Goal: Task Accomplishment & Management: Complete application form

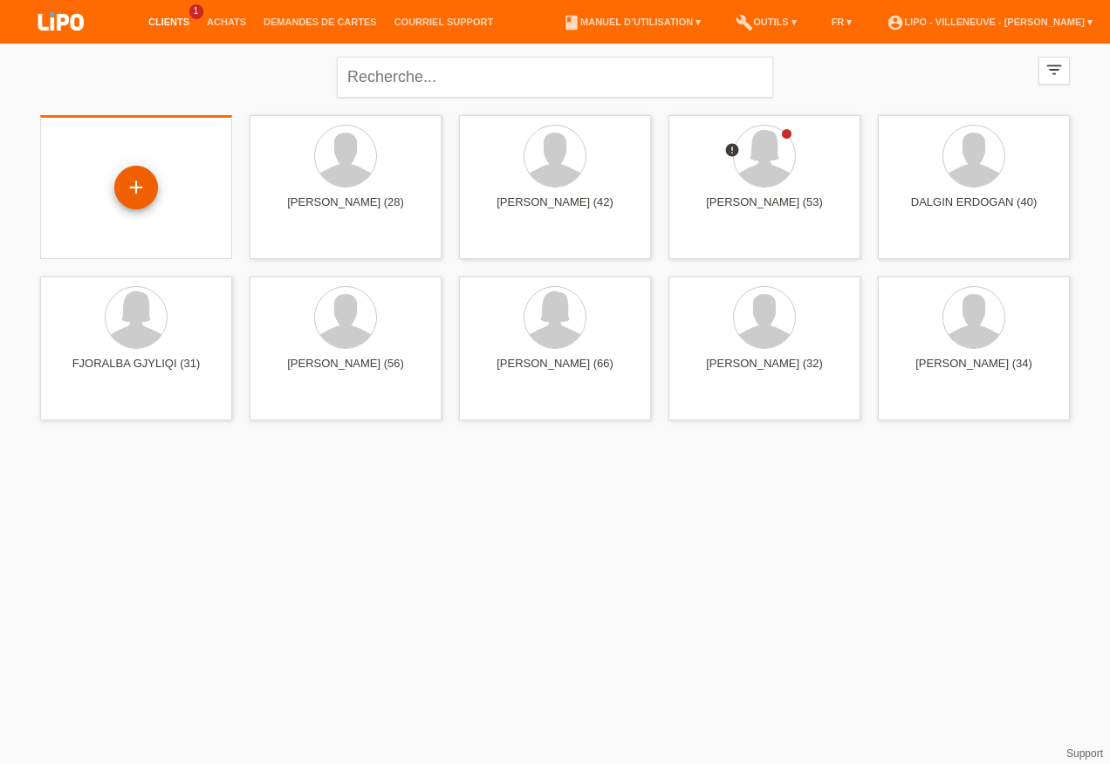
click at [143, 183] on div "+" at bounding box center [136, 188] width 44 height 44
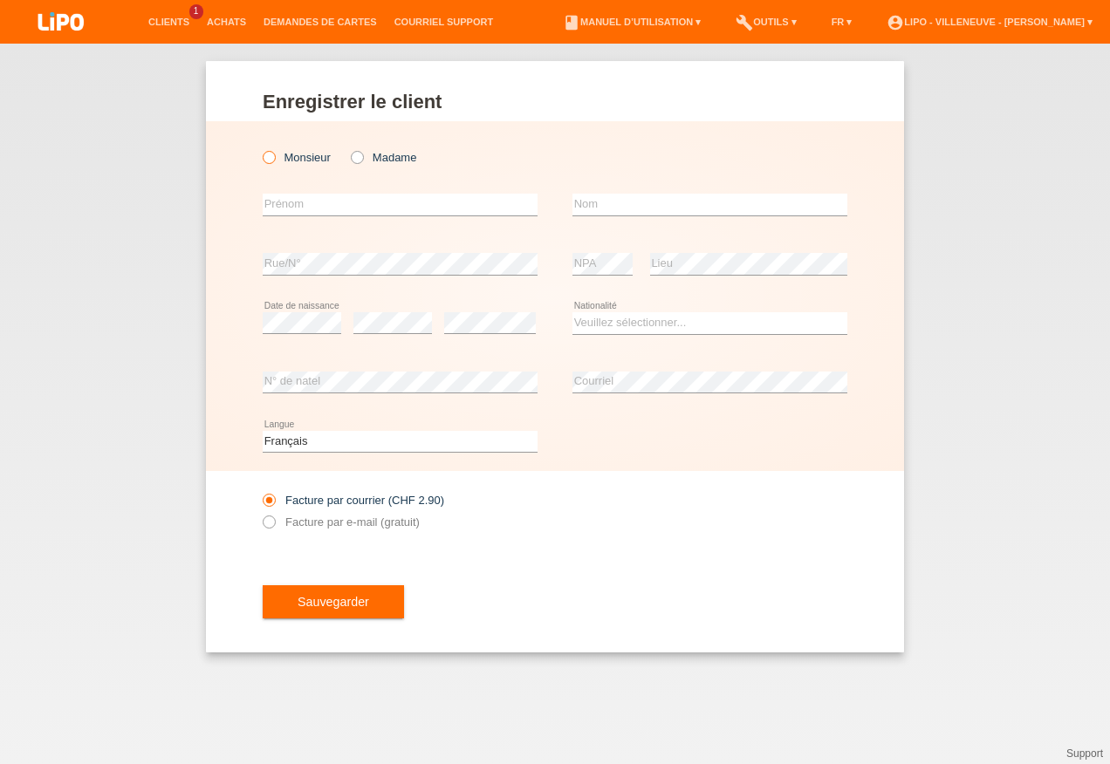
click at [260, 148] on icon at bounding box center [260, 148] width 0 height 0
click at [273, 157] on input "Monsieur" at bounding box center [268, 156] width 11 height 11
radio input "true"
click at [336, 207] on input "text" at bounding box center [400, 205] width 275 height 22
type input "[PERSON_NAME]"
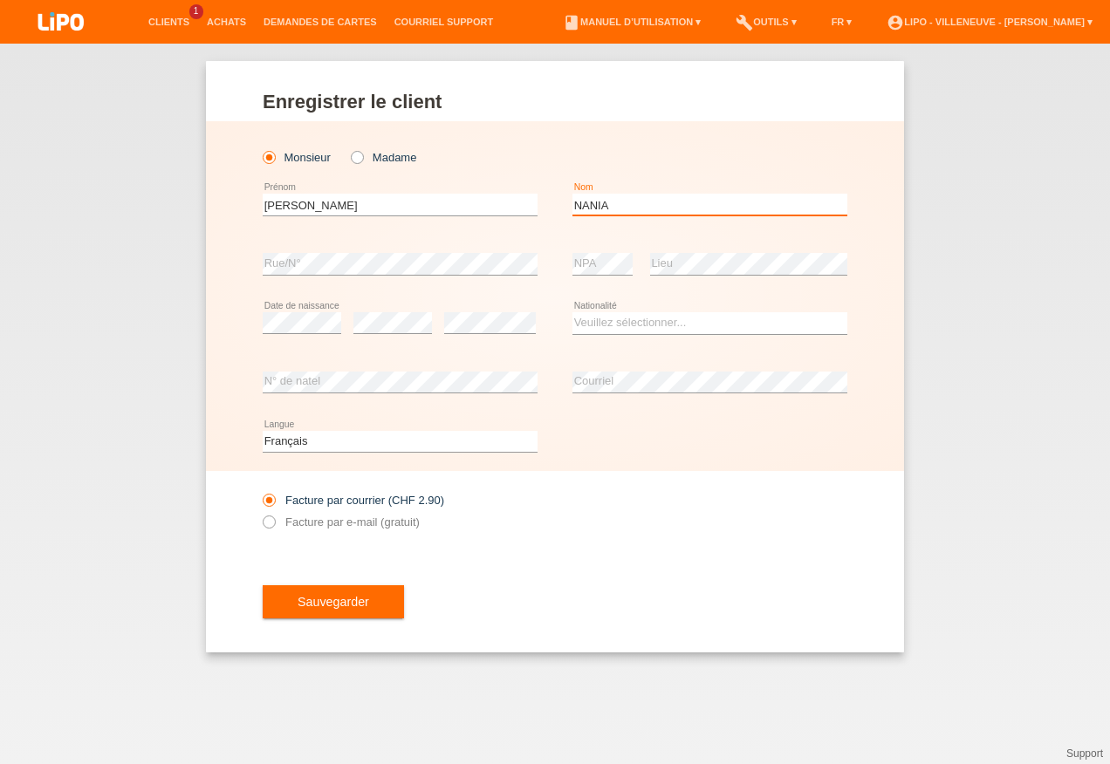
type input "NANIA"
click at [651, 319] on select "Veuillez sélectionner... Suisse Allemagne Autriche Liechtenstein ------------ A…" at bounding box center [709, 322] width 275 height 21
select select "IT"
click at [572, 312] on select "Veuillez sélectionner... Suisse Allemagne Autriche Liechtenstein ------------ A…" at bounding box center [709, 322] width 275 height 21
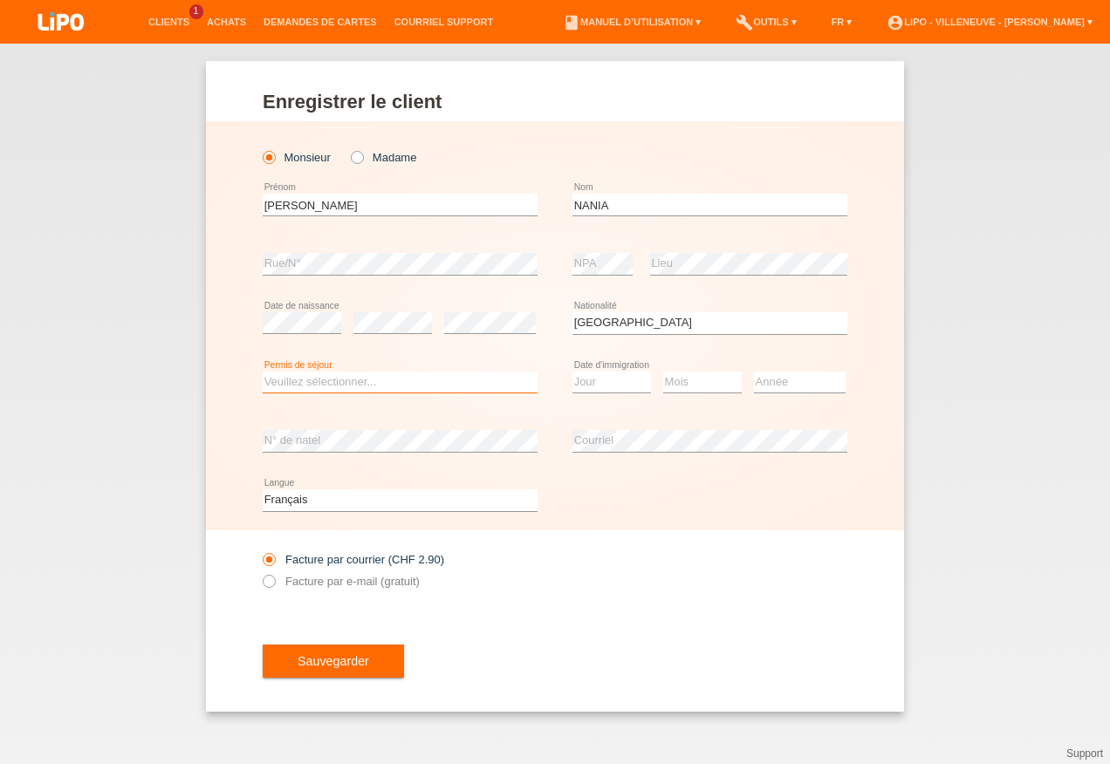
click at [309, 380] on select "Veuillez sélectionner... C B B - Statut de réfugié Autre" at bounding box center [400, 382] width 275 height 21
select select "C"
click at [263, 372] on select "Veuillez sélectionner... C B B - Statut de réfugié Autre" at bounding box center [400, 382] width 275 height 21
click at [590, 386] on select "Jour 01 02 03 04 05 06 07 08 09 10 11" at bounding box center [611, 382] width 79 height 21
click at [653, 461] on div "error Courriel" at bounding box center [709, 441] width 275 height 59
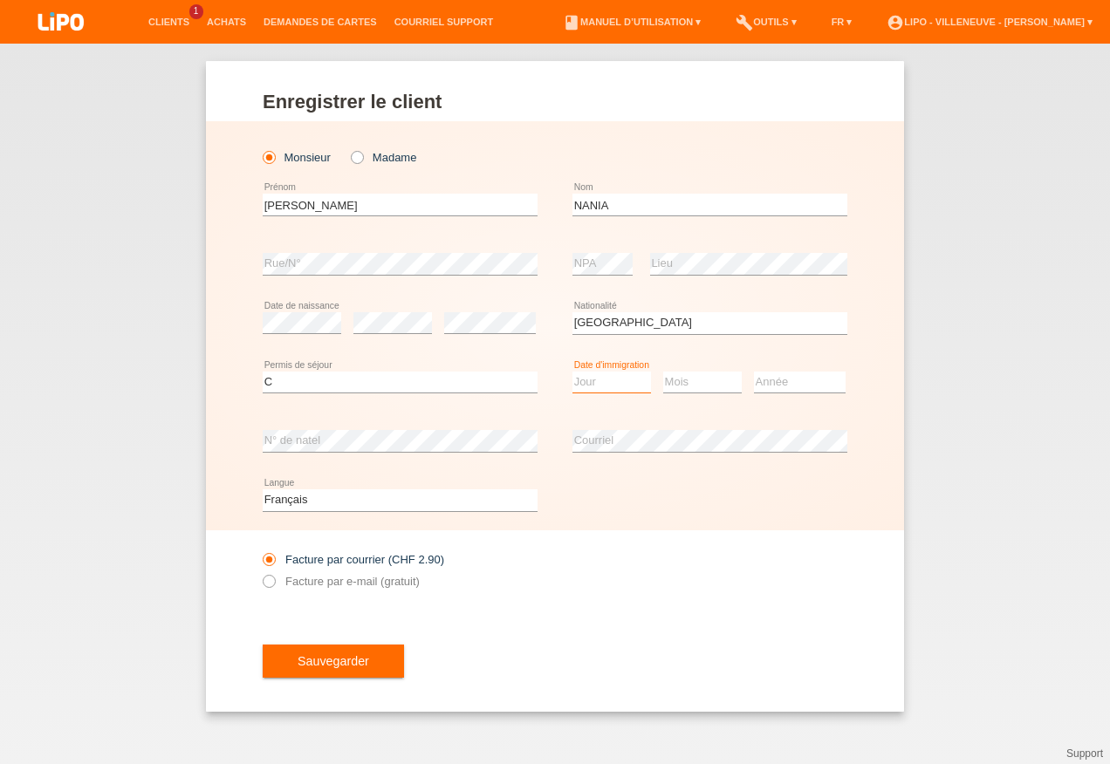
click at [608, 380] on select "Jour 01 02 03 04 05 06 07 08 09 10 11" at bounding box center [611, 382] width 79 height 21
select select "15"
click at [572, 372] on select "Jour 01 02 03 04 05 06 07 08 09 10 11" at bounding box center [611, 382] width 79 height 21
click at [692, 379] on select "Mois 01 02 03 04 05 06 07 08 09 10 11" at bounding box center [702, 382] width 79 height 21
select select "09"
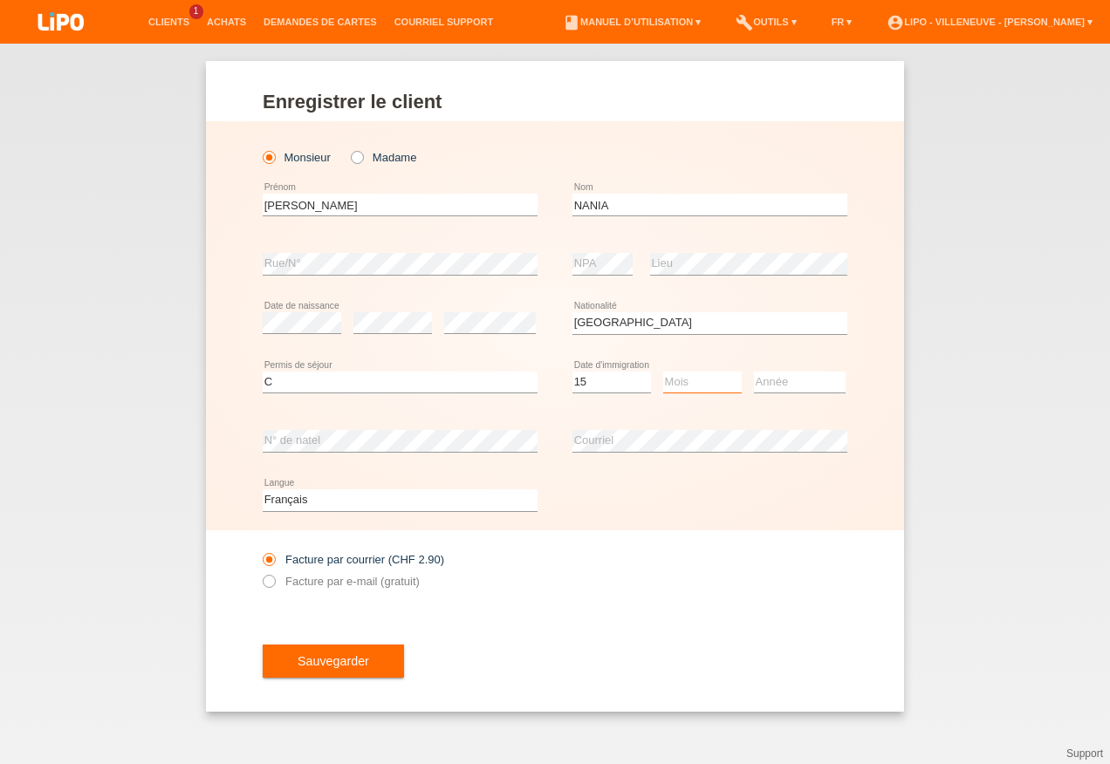
click at [663, 372] on select "Mois 01 02 03 04 05 06 07 08 09 10 11" at bounding box center [702, 382] width 79 height 21
click at [776, 377] on select "Année 2025 2024 2023 2022 2021 2020 2019 2018 2017 2016 2015 2014 2013 2012 201…" at bounding box center [800, 382] width 92 height 21
select select "2008"
click at [754, 372] on select "Année 2025 2024 2023 2022 2021 2020 2019 2018 2017 2016 2015 2014 2013 2012 201…" at bounding box center [800, 382] width 92 height 21
click at [260, 572] on icon at bounding box center [260, 572] width 0 height 0
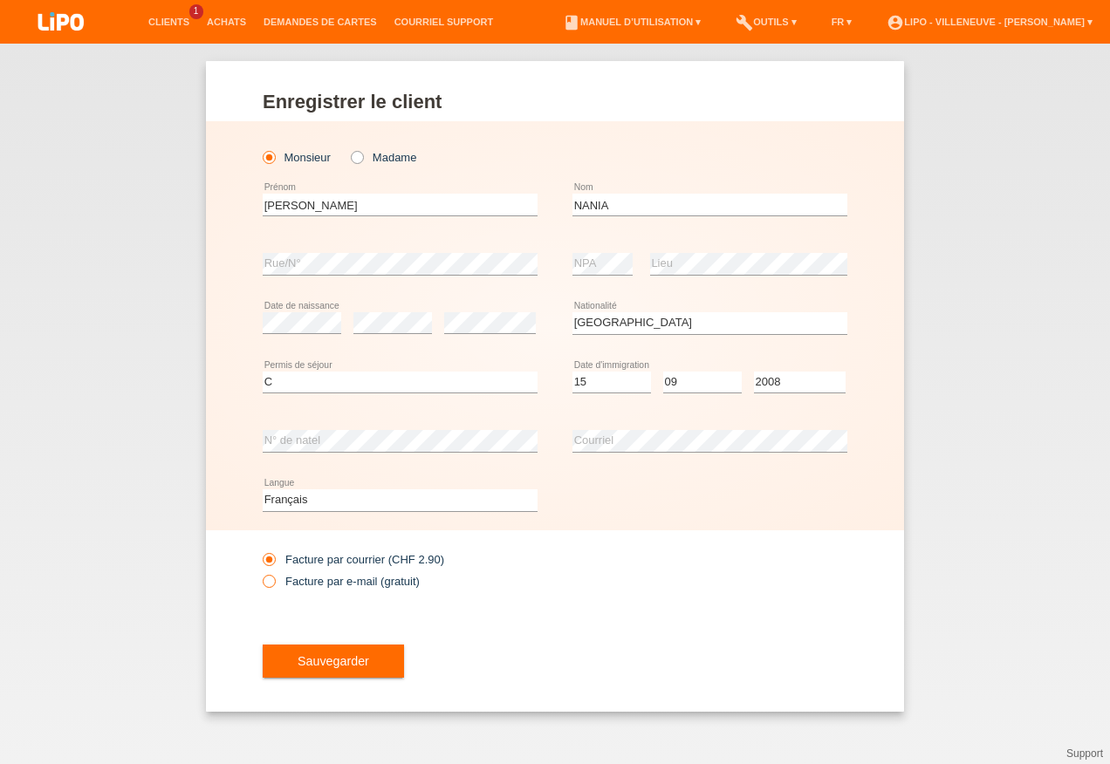
click at [270, 578] on input "Facture par e-mail (gratuit)" at bounding box center [268, 586] width 11 height 22
radio input "true"
click at [356, 656] on span "Sauvegarder" at bounding box center [333, 661] width 72 height 14
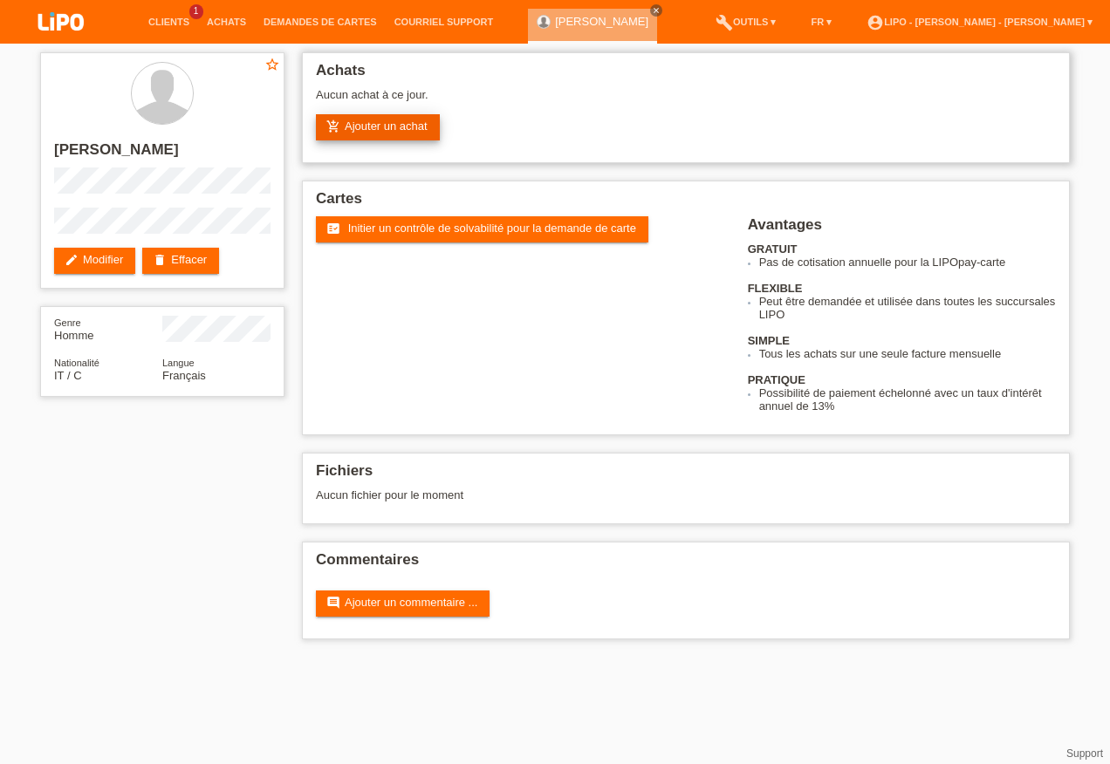
click at [370, 124] on link "add_shopping_cart Ajouter un achat" at bounding box center [378, 127] width 124 height 26
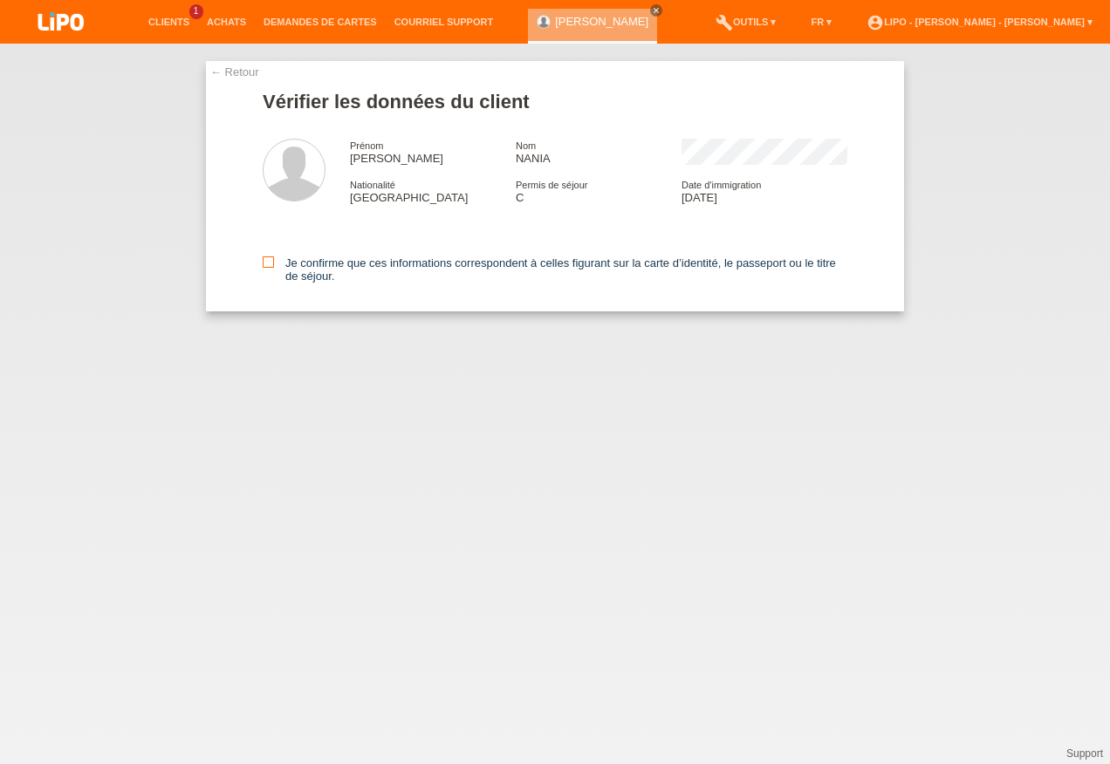
click at [270, 263] on icon at bounding box center [268, 261] width 11 height 11
click at [270, 263] on input "Je confirme que ces informations correspondent à celles figurant sur la carte d…" at bounding box center [268, 261] width 11 height 11
checkbox input "true"
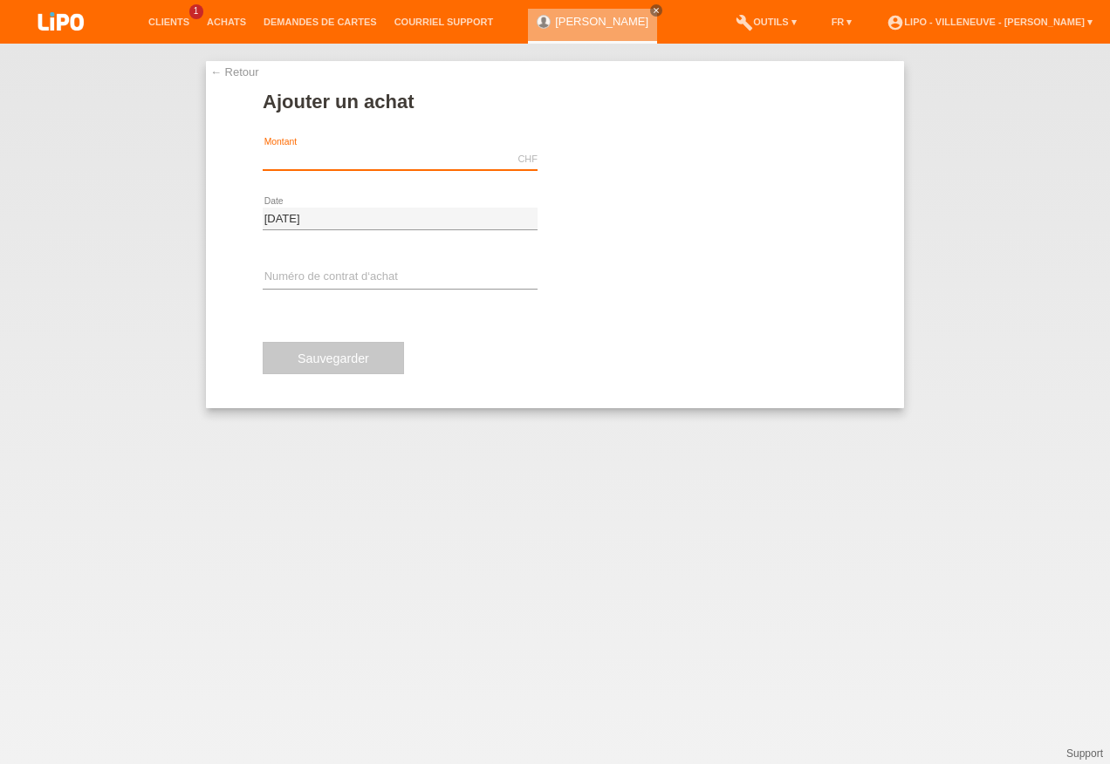
click at [285, 159] on input "text" at bounding box center [400, 159] width 275 height 22
type input "1980.50"
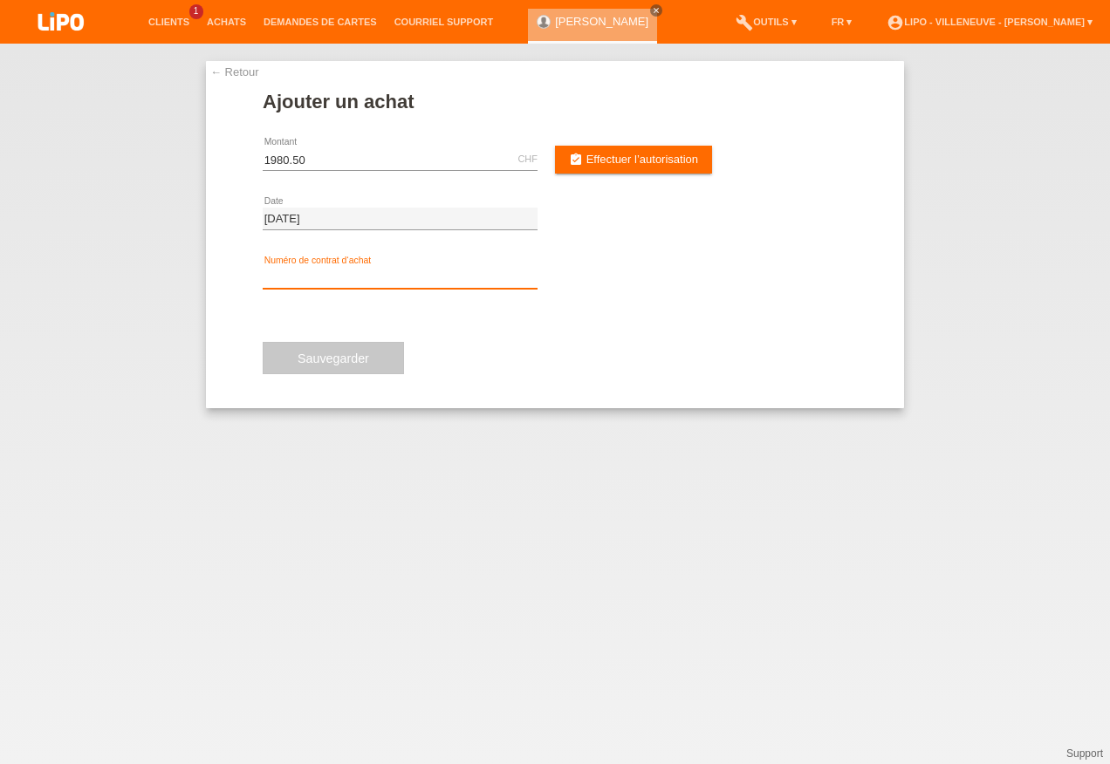
click at [291, 279] on input "text" at bounding box center [400, 278] width 275 height 22
type input "YM0KCA"
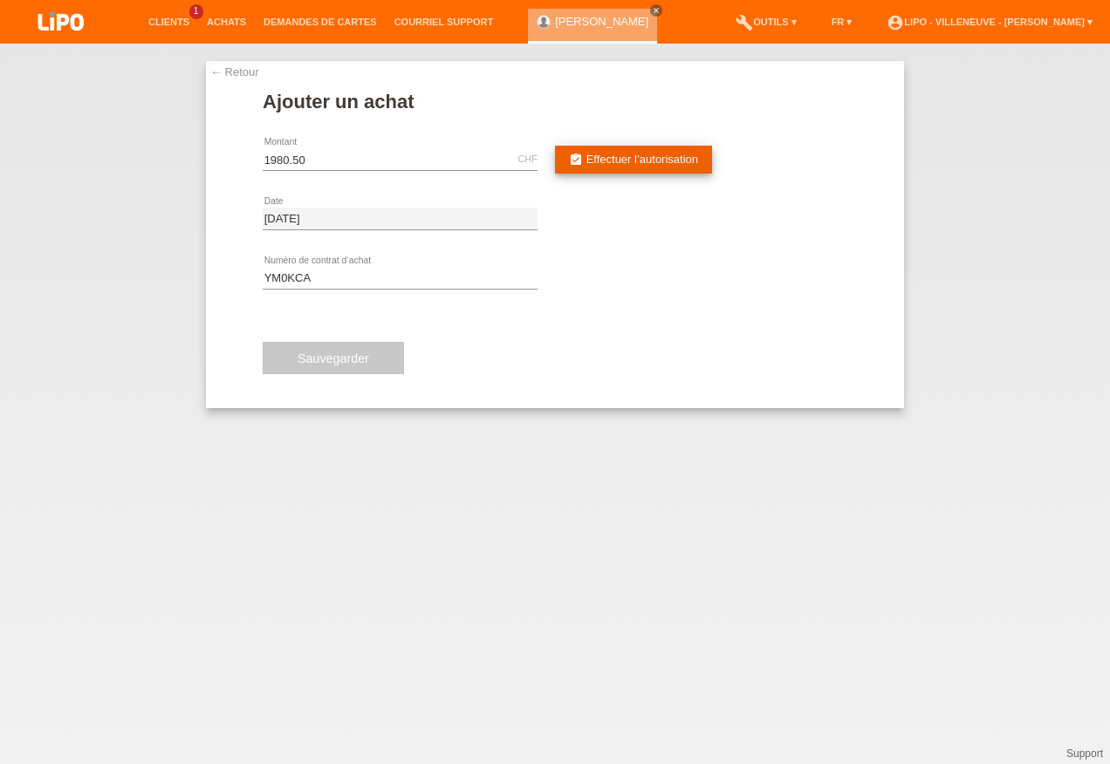
click at [651, 163] on span "Effectuer l’autorisation" at bounding box center [642, 159] width 112 height 13
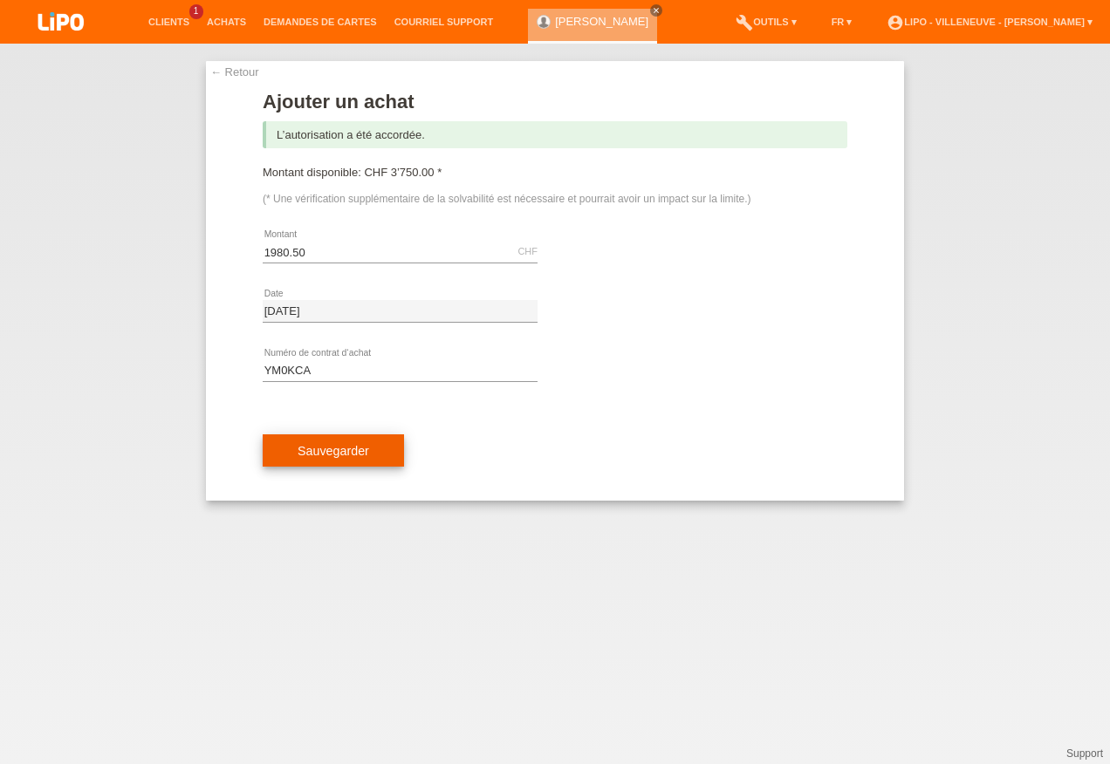
click at [340, 453] on span "Sauvegarder" at bounding box center [333, 451] width 72 height 14
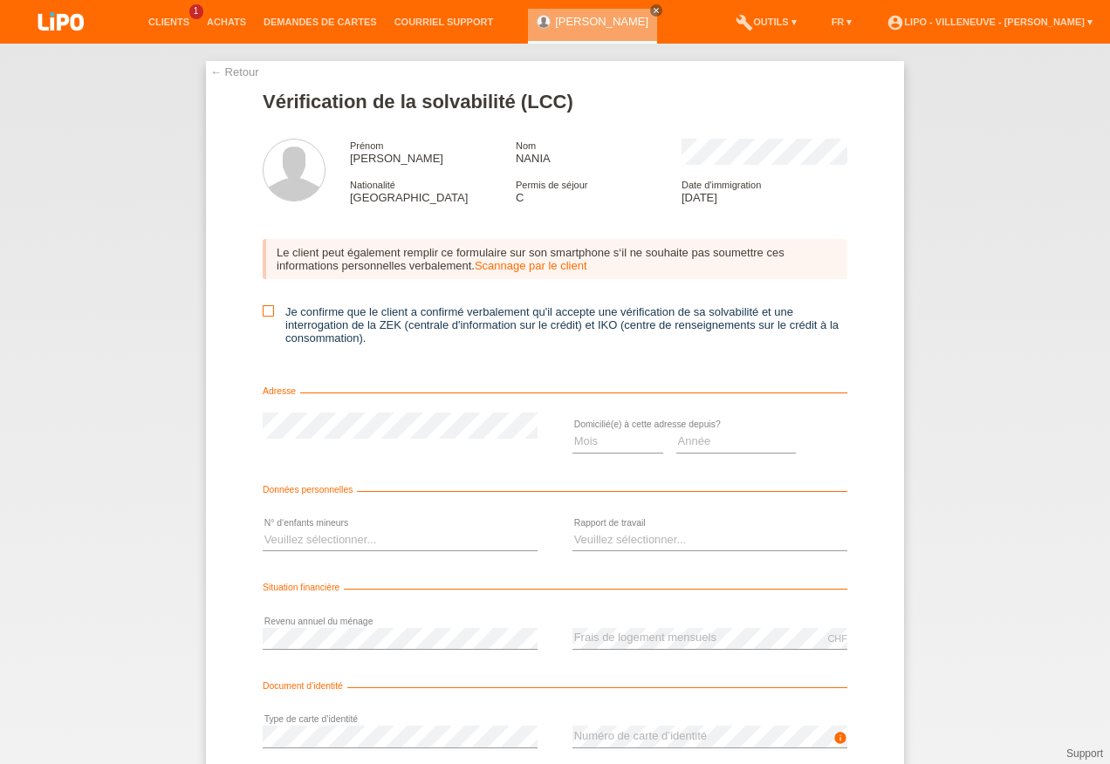
click at [263, 315] on icon at bounding box center [268, 310] width 11 height 11
click at [263, 315] on input "Je confirme que le client a confirmé verbalement qu'il accepte une vérification…" at bounding box center [268, 310] width 11 height 11
checkbox input "true"
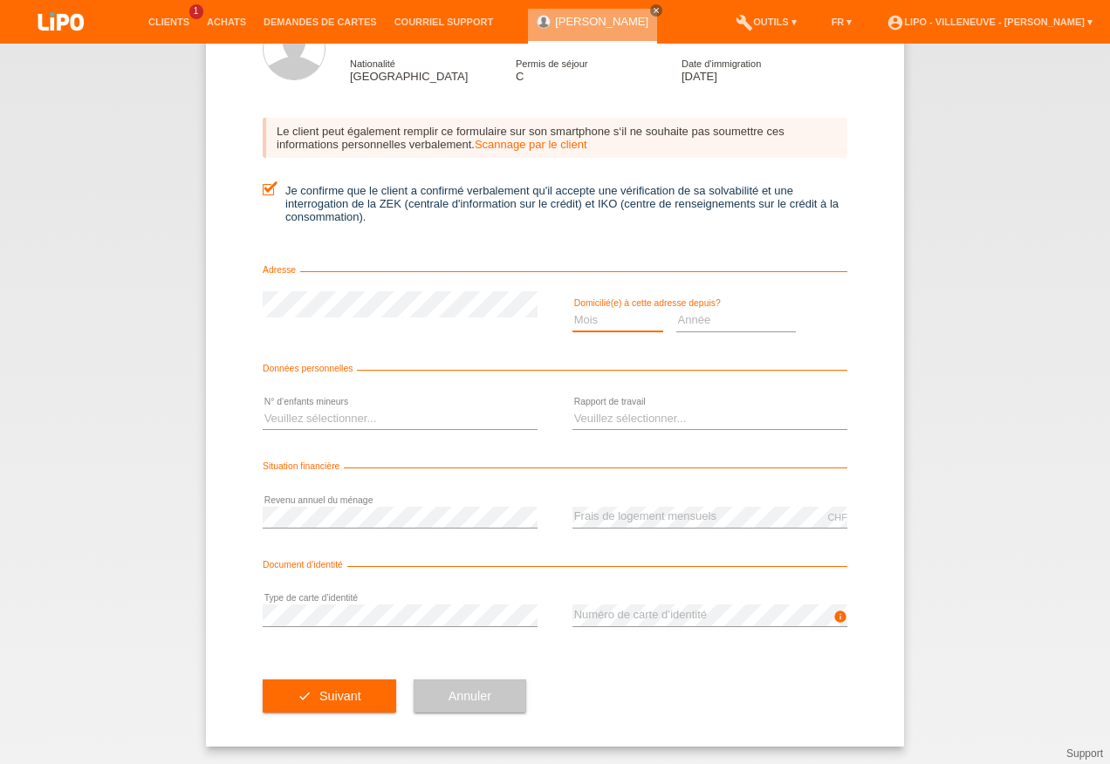
click at [583, 318] on select "Mois 01 02 03 04 05 06 07 08 09 10" at bounding box center [617, 320] width 91 height 21
select select "09"
click at [572, 310] on select "Mois 01 02 03 04 05 06 07 08 09 10" at bounding box center [617, 320] width 91 height 21
click at [714, 320] on select "Année 2025 2024 2023 2022 2021 2020 2019 2018 2017 2016 2015 2014 2013 2012 201…" at bounding box center [736, 320] width 120 height 21
select select "2008"
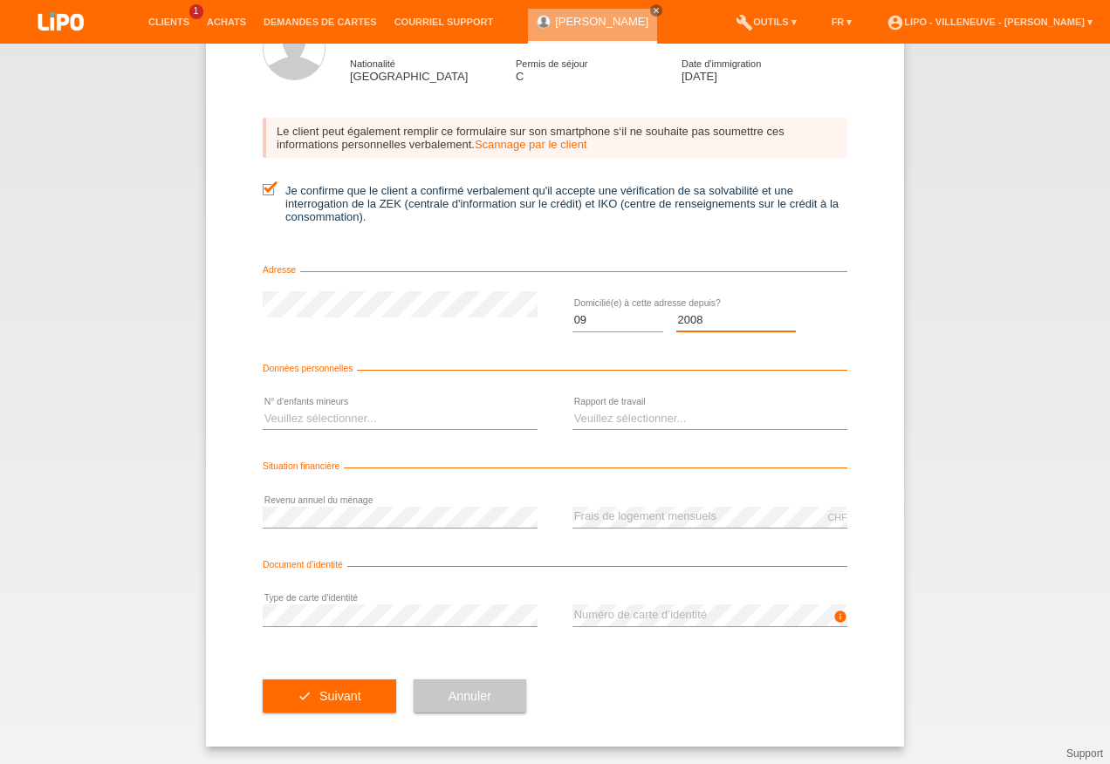
click at [676, 310] on select "Année 2025 2024 2023 2022 2021 2020 2019 2018 2017 2016 2015 2014 2013 2012 201…" at bounding box center [736, 320] width 120 height 21
click at [291, 418] on select "Veuillez sélectionner... 0 1 2 3 4 5 6 7 8 9" at bounding box center [400, 418] width 275 height 21
click at [624, 420] on select "Veuillez sélectionner... A durée indéterminée A durée déterminée Apprenti/étudi…" at bounding box center [709, 418] width 275 height 21
select select "UNEMPLOYED"
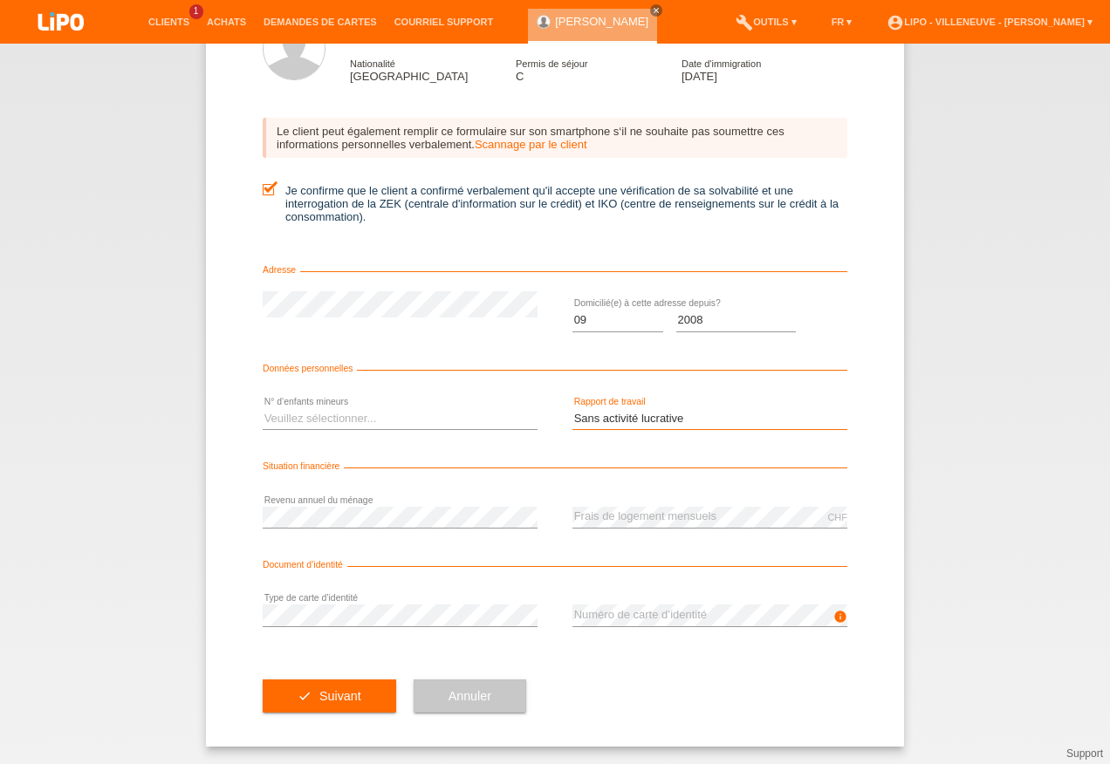
click at [572, 408] on select "Veuillez sélectionner... A durée indéterminée A durée déterminée Apprenti/étudi…" at bounding box center [709, 418] width 275 height 21
click at [321, 694] on span "Suivant" at bounding box center [340, 696] width 42 height 14
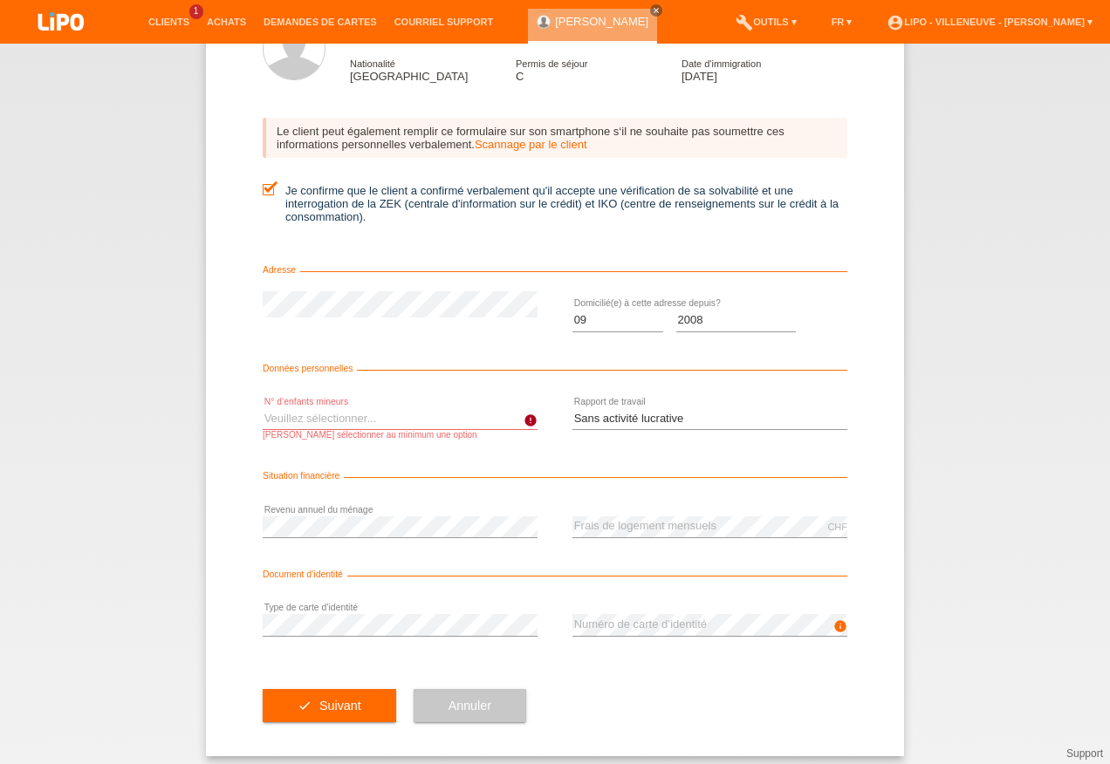
click at [291, 418] on select "Veuillez sélectionner... 0 1 2 3 4 5 6 7 8 9" at bounding box center [400, 418] width 275 height 21
select select "0"
click at [263, 408] on select "Veuillez sélectionner... 0 1 2 3 4 5 6 7 8 9" at bounding box center [400, 418] width 275 height 21
click at [301, 708] on button "check Suivant" at bounding box center [329, 705] width 133 height 33
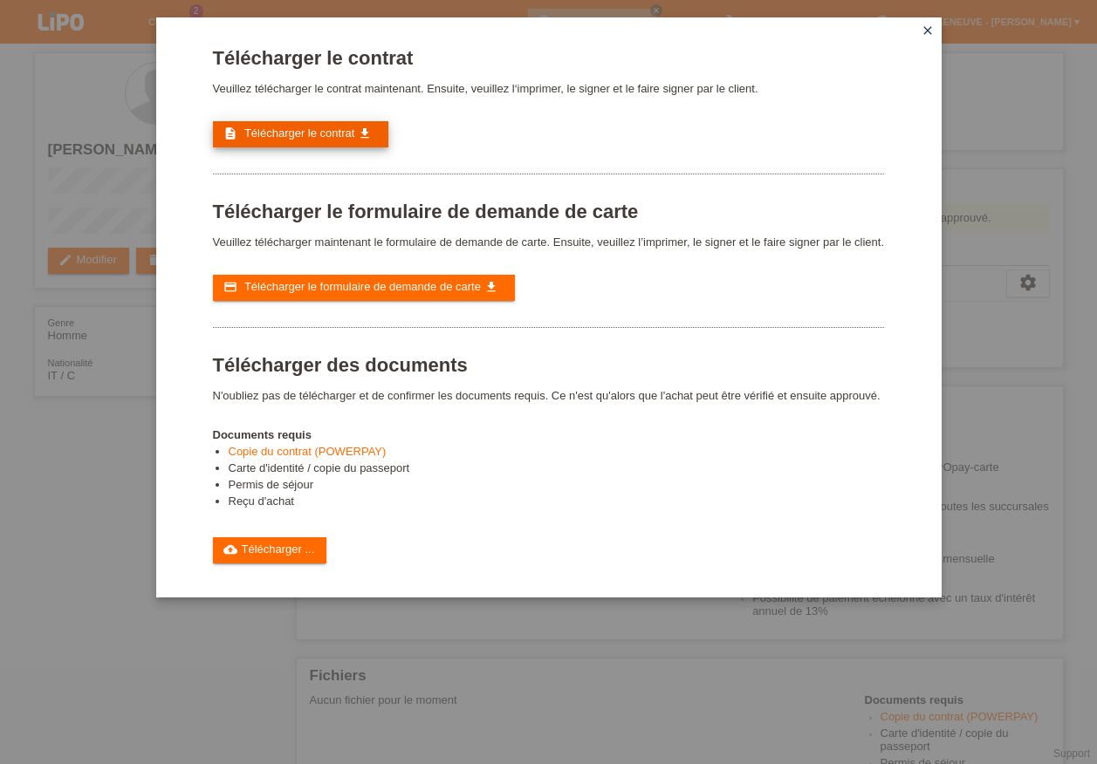
click at [303, 133] on span "Télécharger le contrat" at bounding box center [299, 132] width 110 height 13
click at [271, 551] on link "cloud_upload Télécharger ..." at bounding box center [270, 550] width 114 height 26
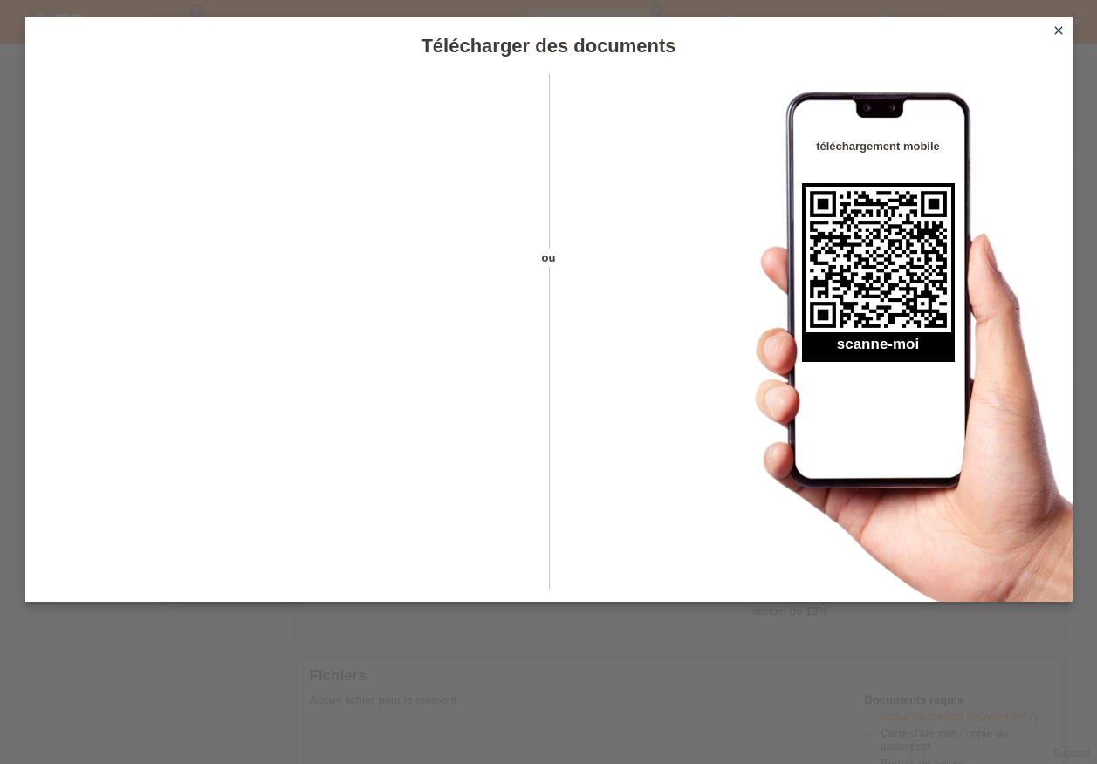
click at [1056, 32] on icon "close" at bounding box center [1058, 31] width 14 height 14
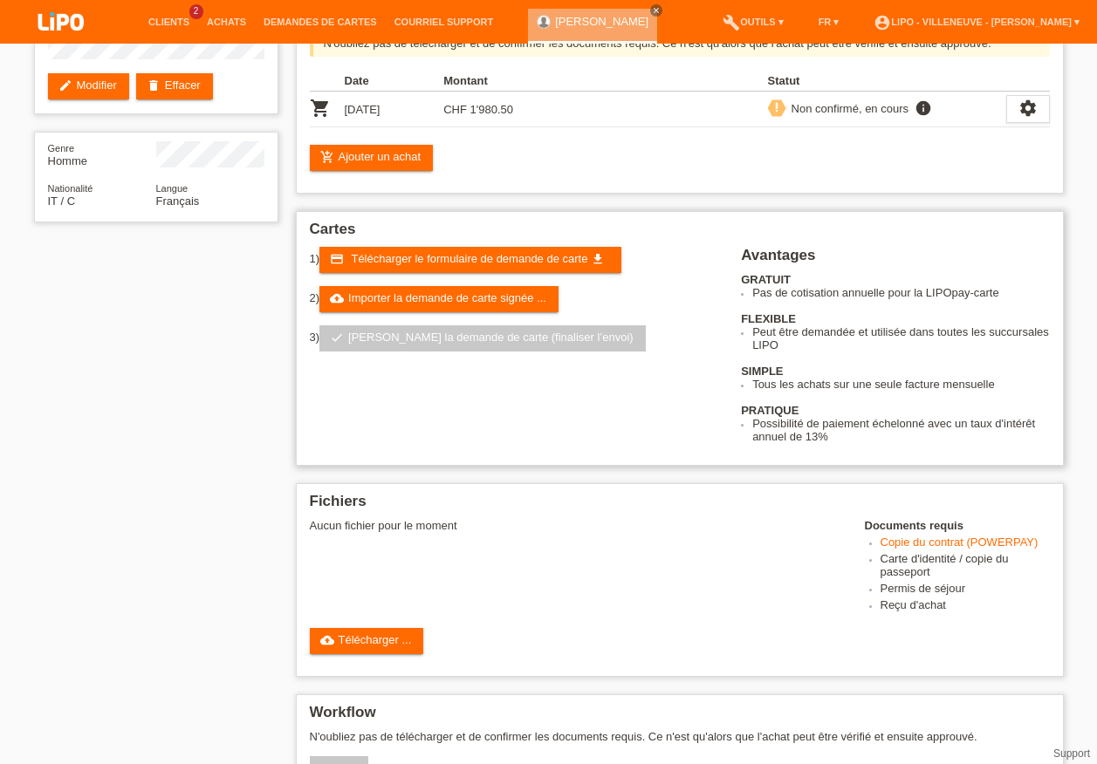
scroll to position [349, 0]
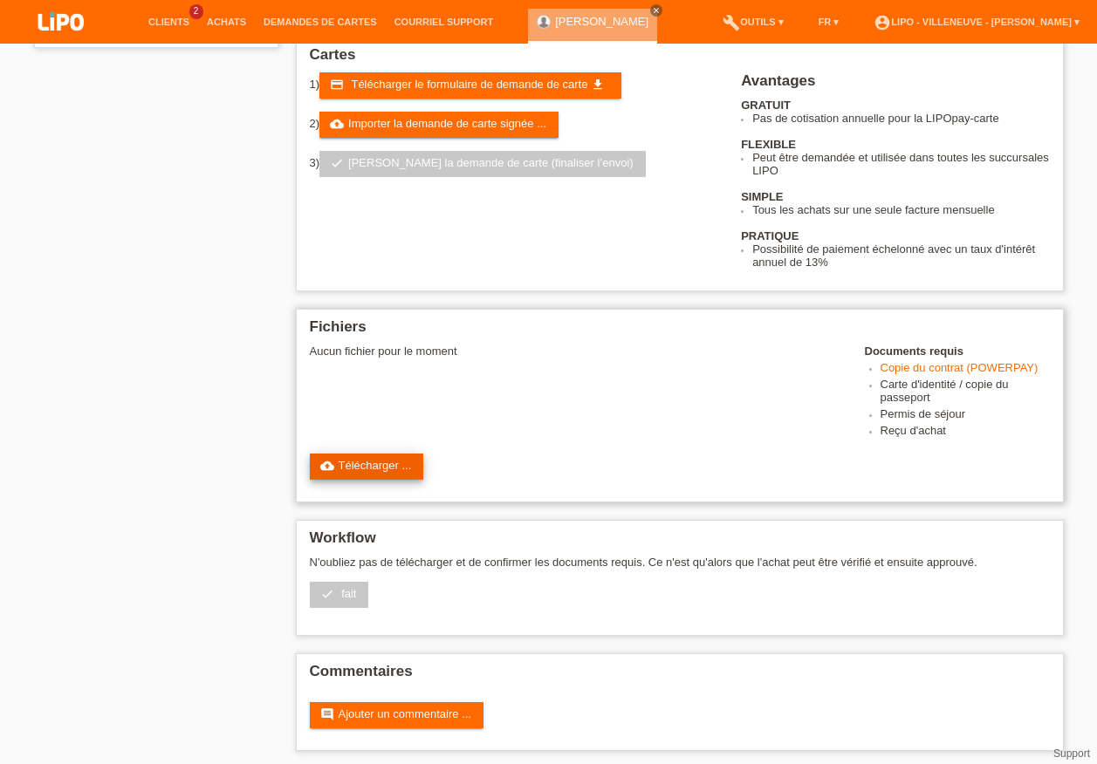
click at [361, 465] on link "cloud_upload Télécharger ..." at bounding box center [367, 467] width 114 height 26
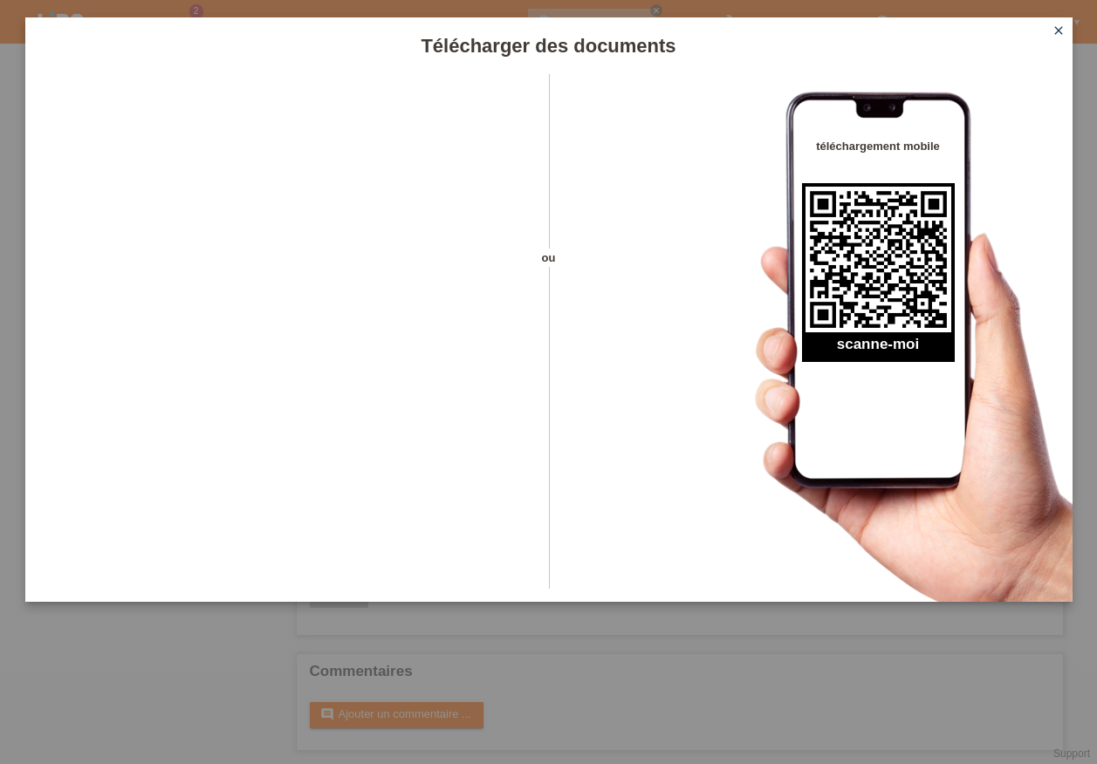
click at [1063, 31] on icon "close" at bounding box center [1058, 31] width 14 height 14
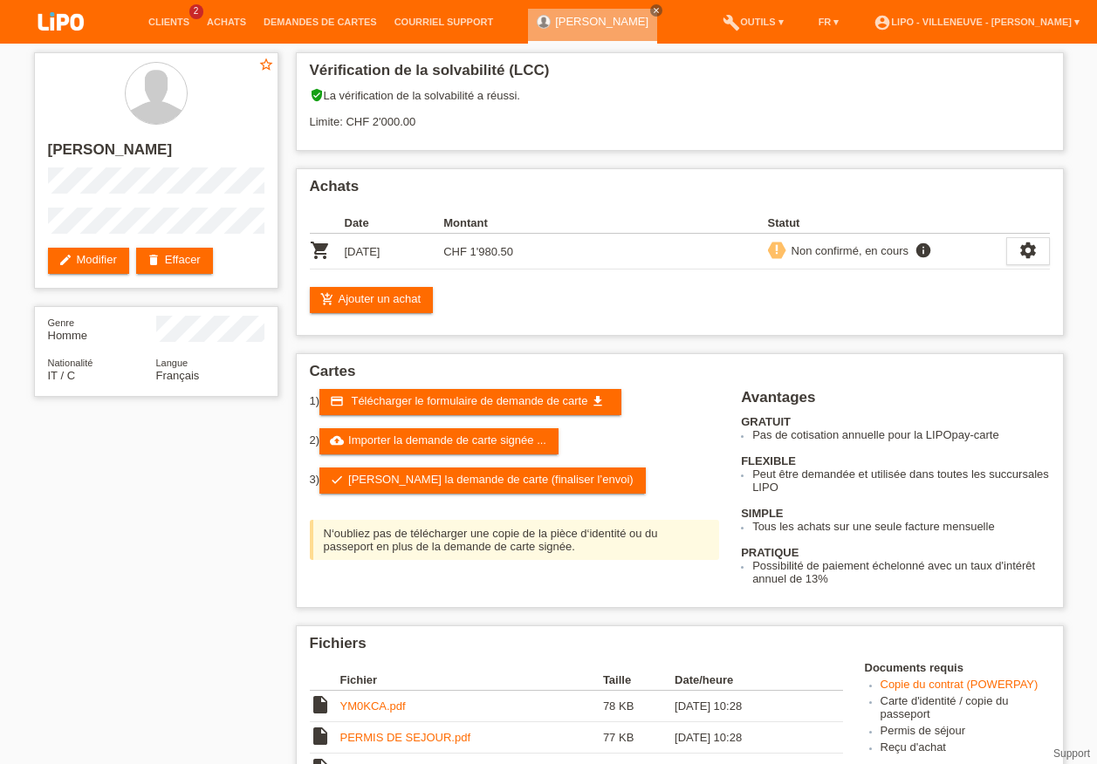
scroll to position [349, 0]
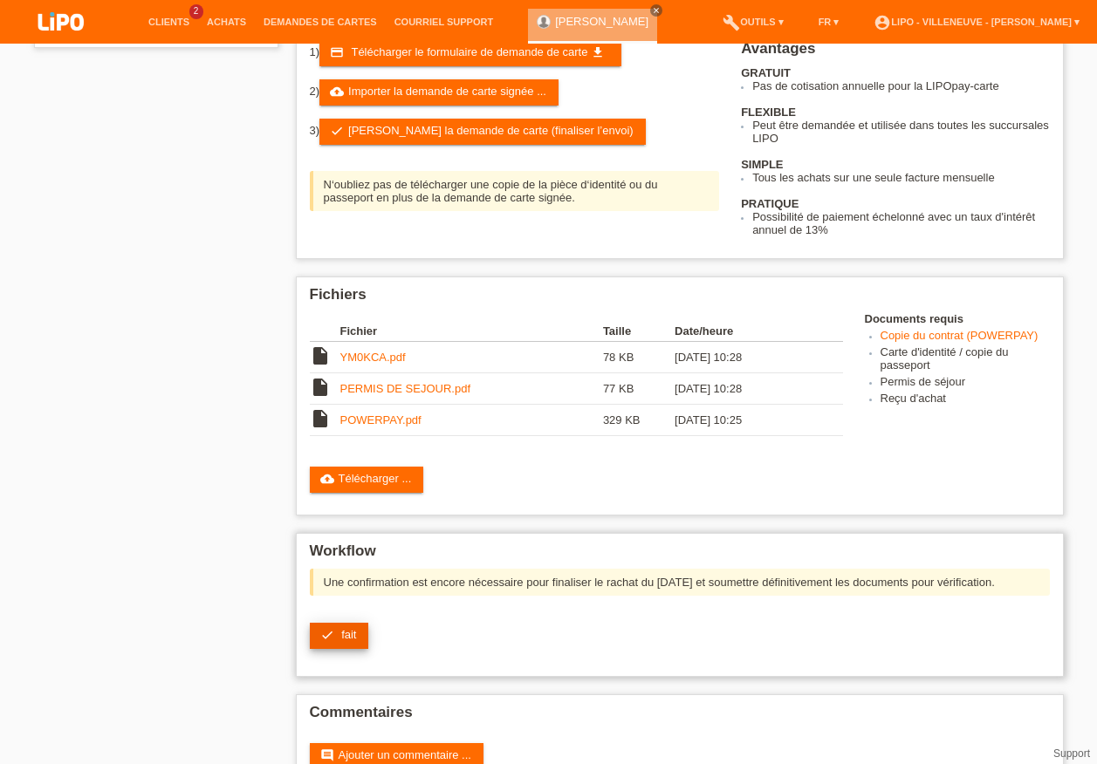
click at [333, 636] on icon "check" at bounding box center [327, 635] width 14 height 14
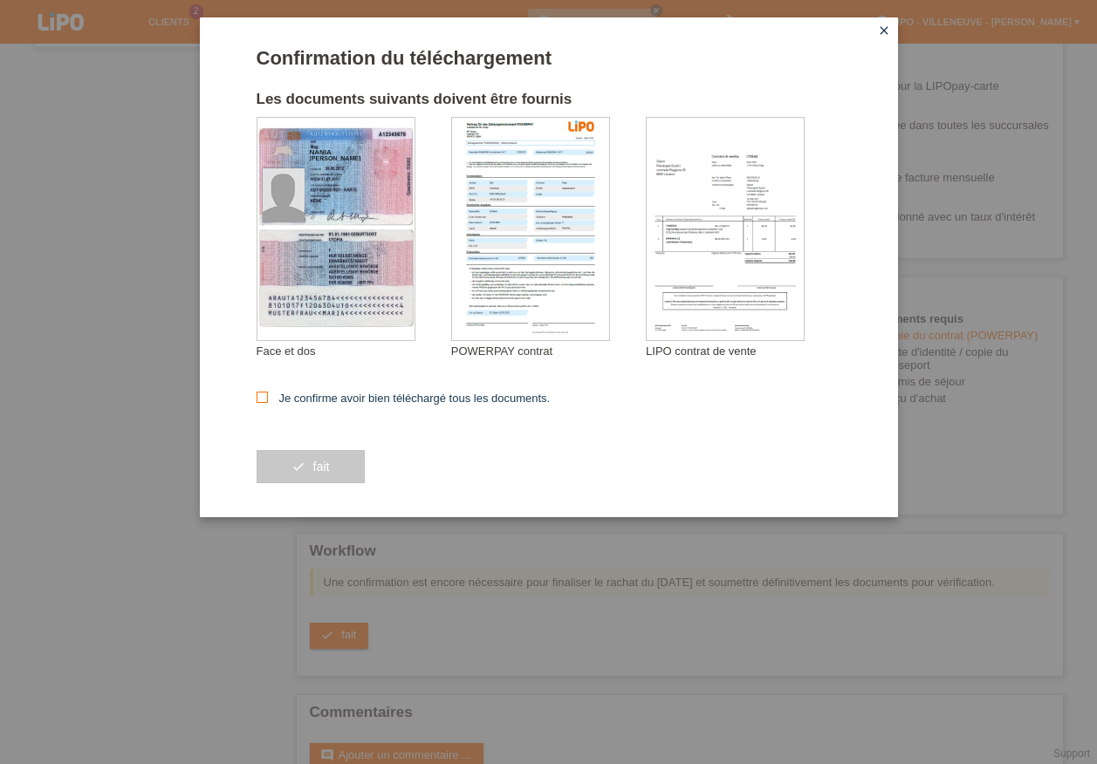
click at [261, 396] on icon at bounding box center [261, 397] width 11 height 11
click at [261, 396] on input "Je confirme avoir bien téléchargé tous les documents." at bounding box center [261, 397] width 11 height 11
checkbox input "true"
click at [313, 462] on span "fait" at bounding box center [320, 467] width 17 height 14
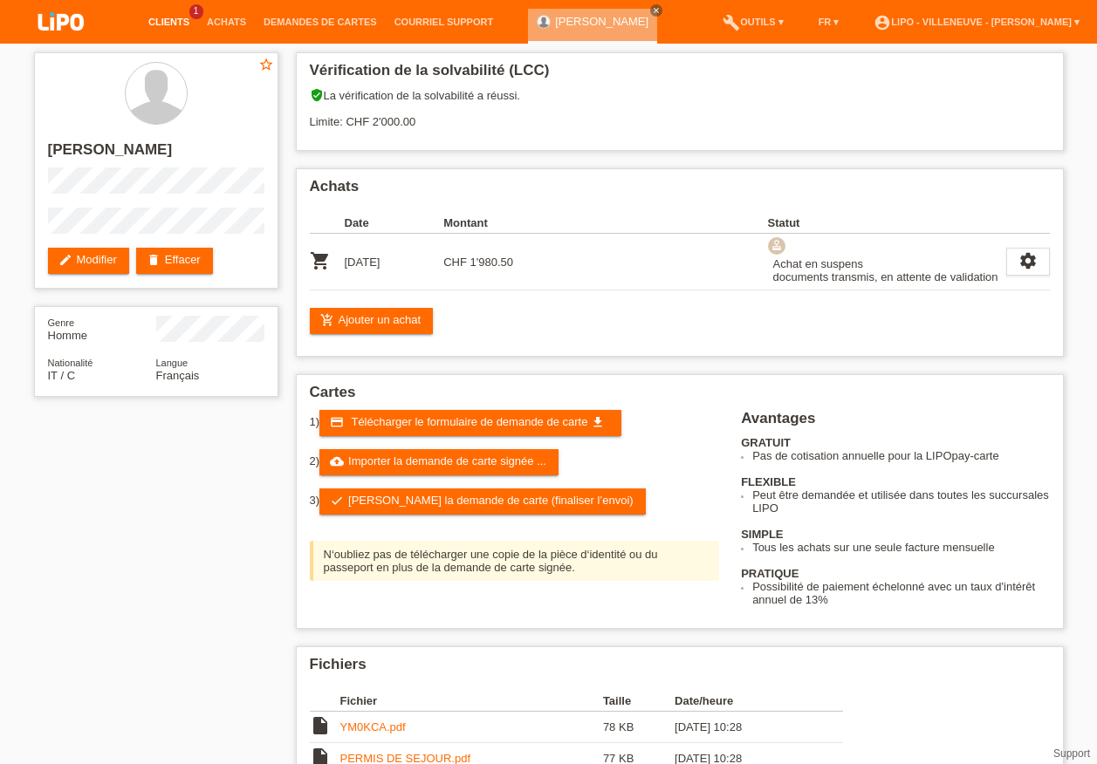
click at [174, 20] on link "Clients" at bounding box center [169, 22] width 58 height 10
